Goal: Navigation & Orientation: Find specific page/section

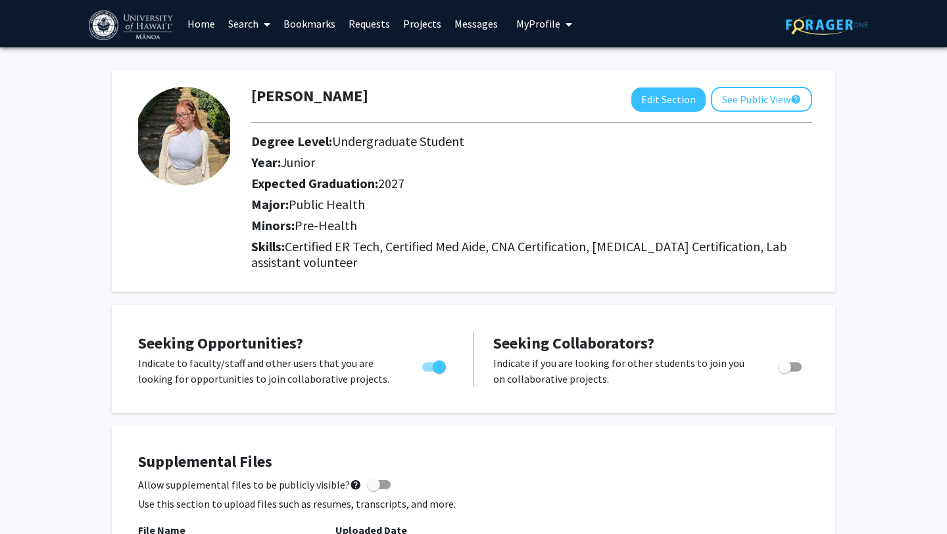
click at [470, 21] on link "Messages" at bounding box center [476, 24] width 57 height 46
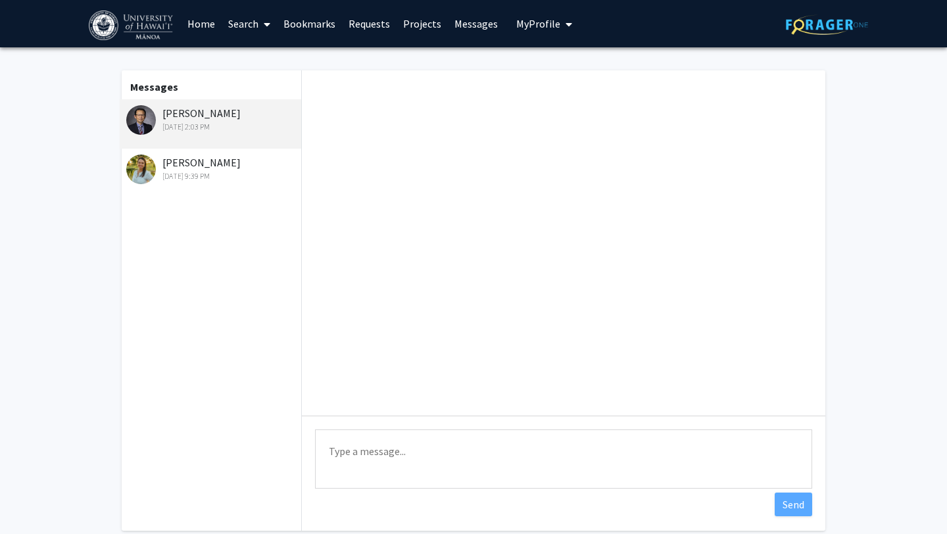
scroll to position [213, 0]
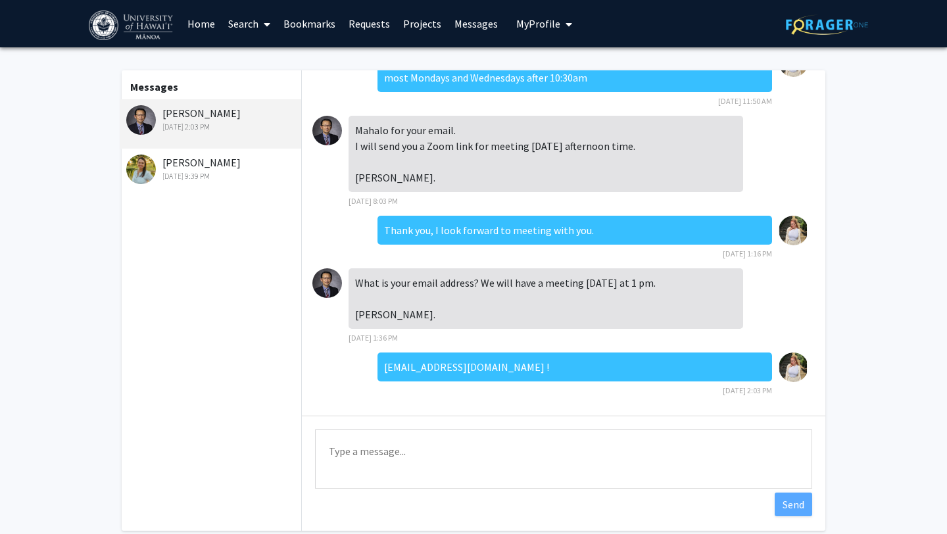
click at [372, 25] on link "Requests" at bounding box center [369, 24] width 55 height 46
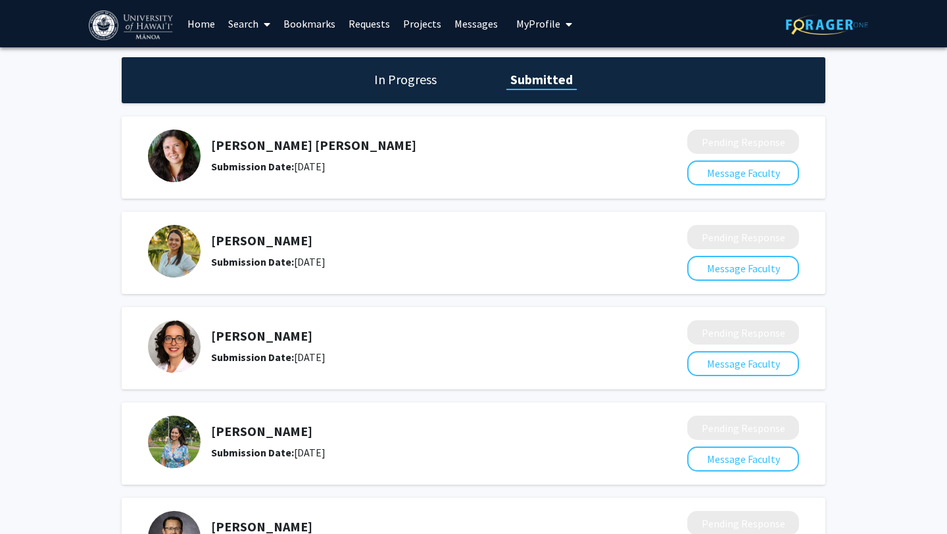
click at [206, 20] on link "Home" at bounding box center [201, 24] width 41 height 46
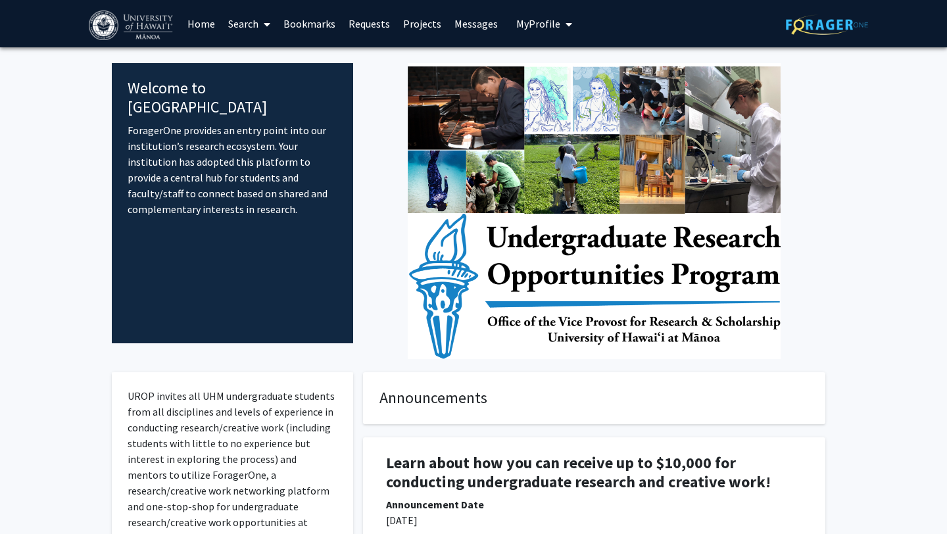
click at [409, 28] on link "Projects" at bounding box center [422, 24] width 51 height 46
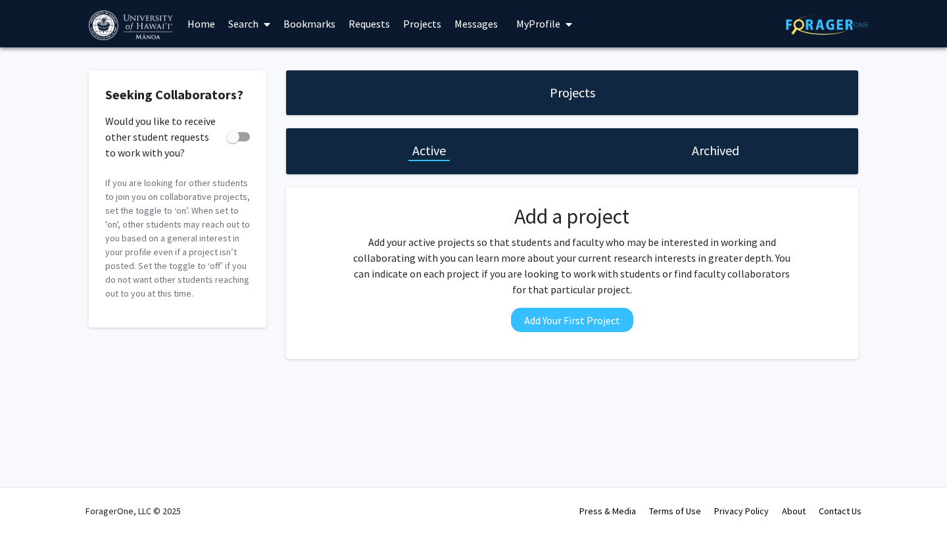
click at [258, 24] on link "Search" at bounding box center [249, 24] width 55 height 46
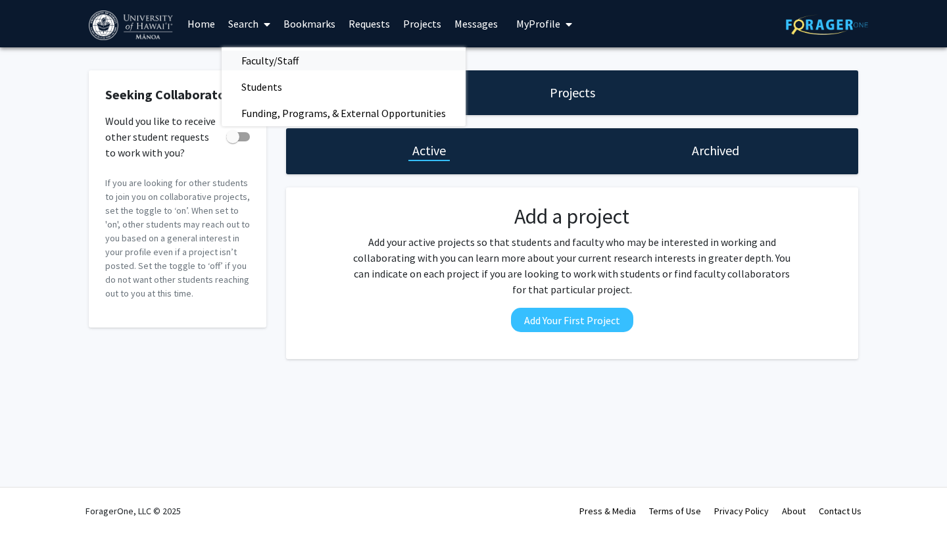
click at [270, 55] on span "Faculty/Staff" at bounding box center [270, 60] width 97 height 26
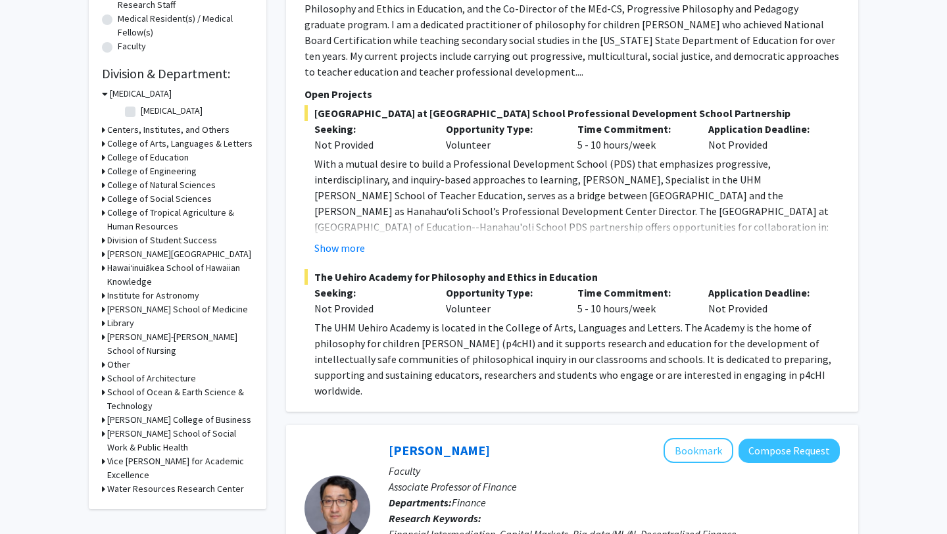
scroll to position [424, 0]
